Goal: Task Accomplishment & Management: Manage account settings

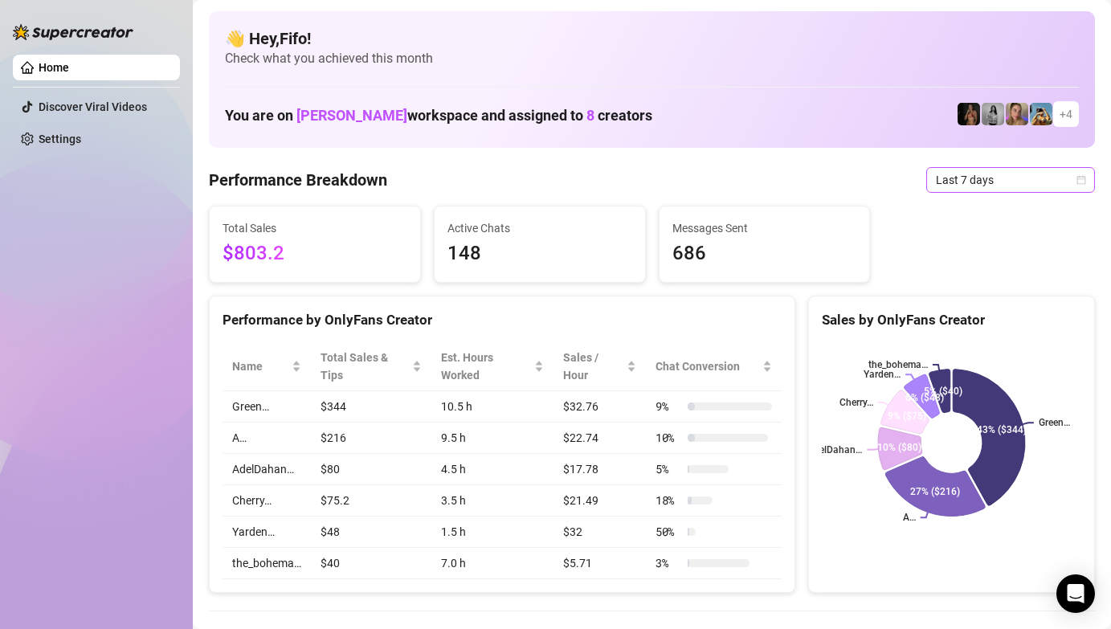
click at [955, 170] on span "Last 7 days" at bounding box center [1010, 180] width 149 height 24
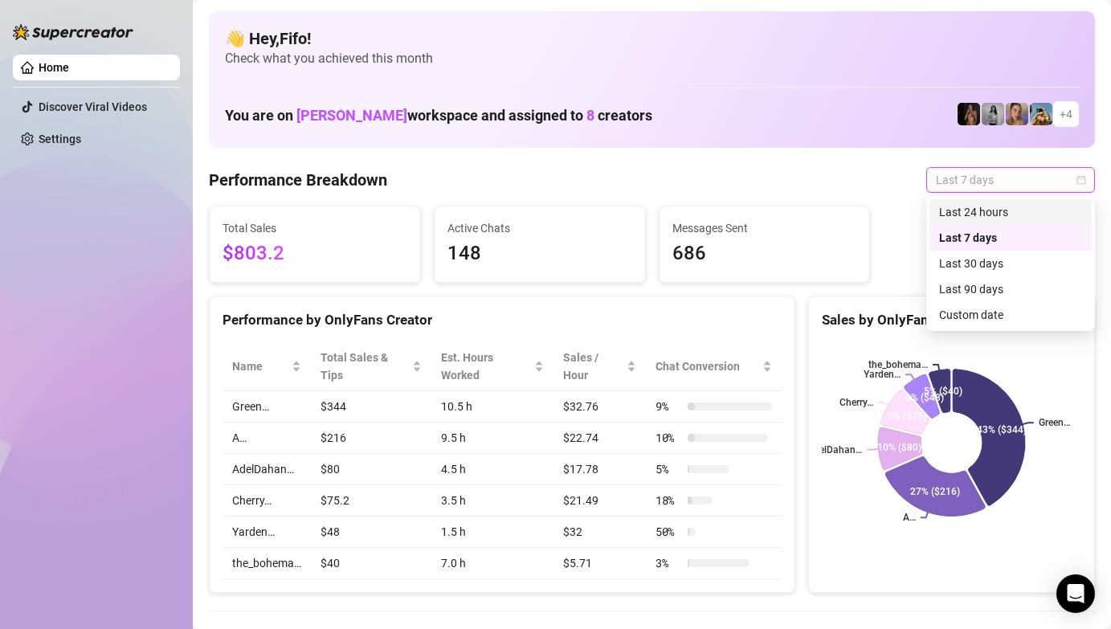
click at [949, 209] on div "Last 24 hours" at bounding box center [1010, 212] width 143 height 18
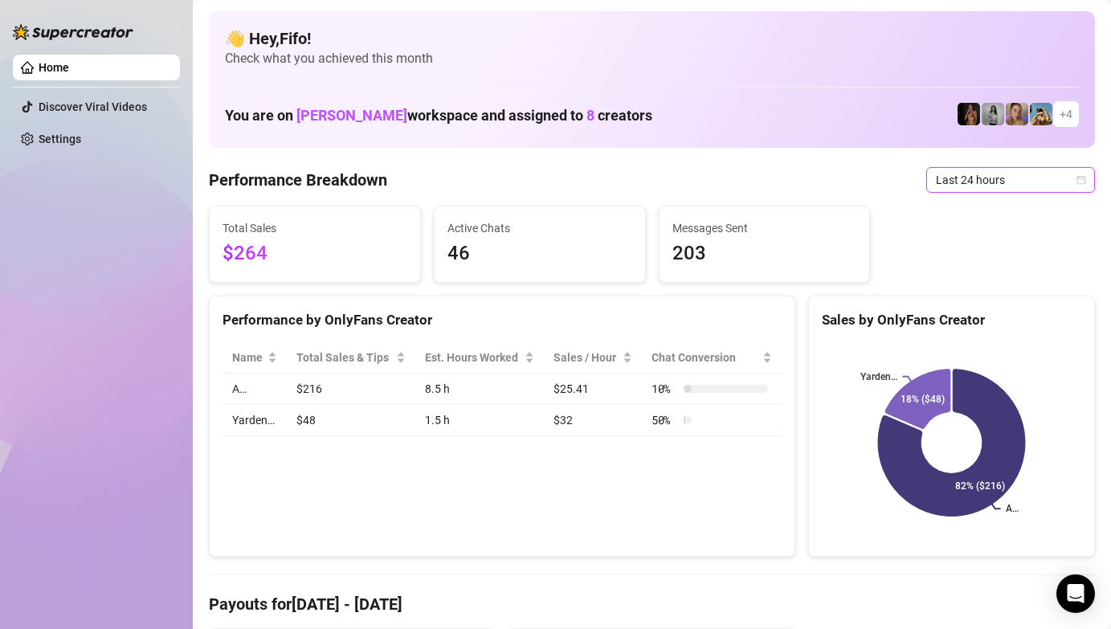
scroll to position [8, 0]
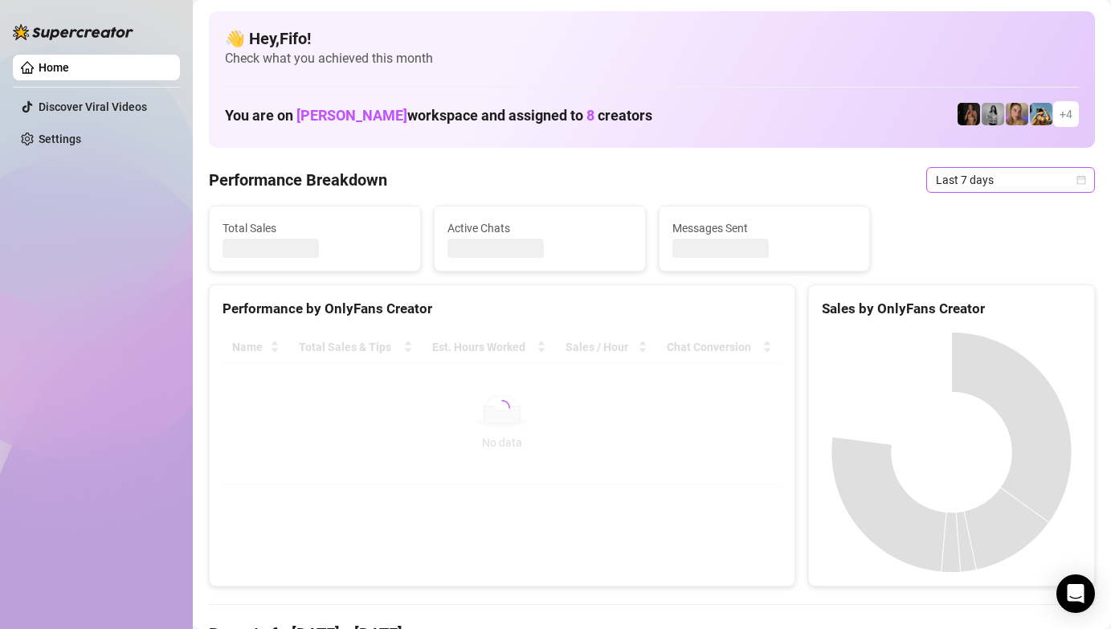
click at [958, 175] on span "Last 7 days" at bounding box center [1010, 180] width 149 height 24
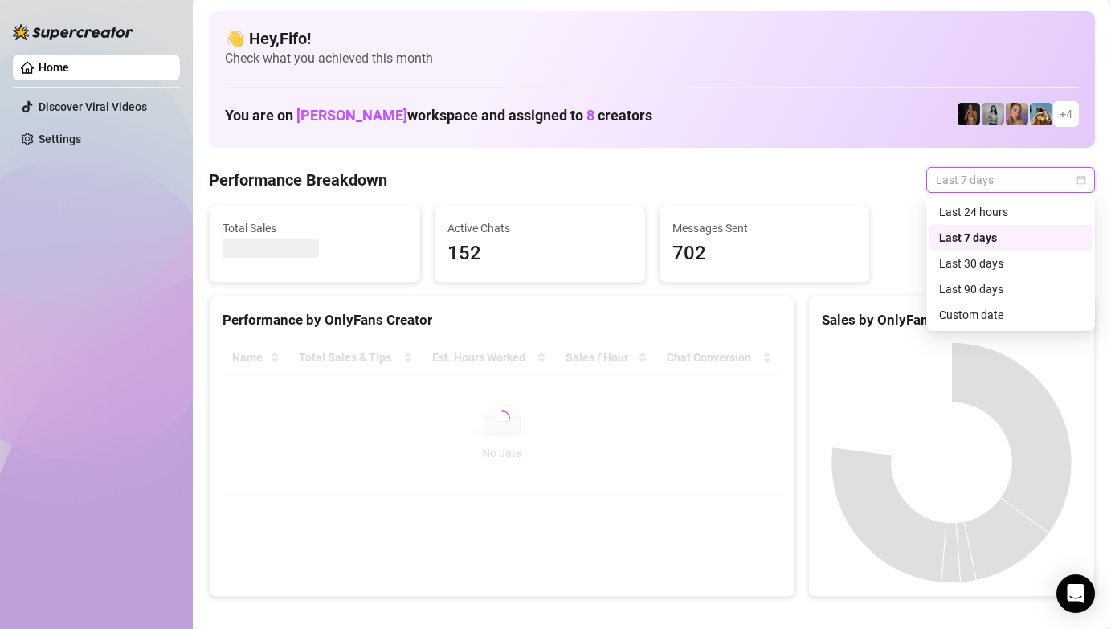
click at [948, 211] on div "Last 24 hours" at bounding box center [1010, 212] width 143 height 18
